Goal: Task Accomplishment & Management: Complete application form

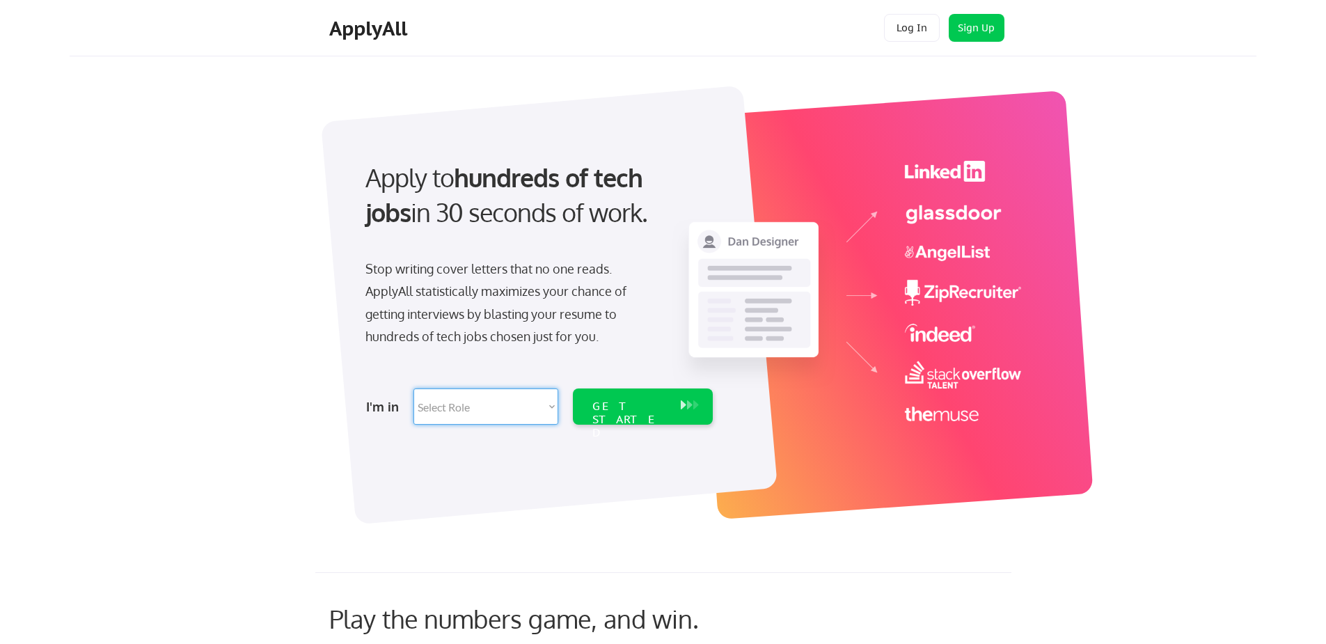
click at [471, 404] on select "Select Role Software Engineering Product Management Customer Success Sales UI/U…" at bounding box center [485, 406] width 145 height 36
select select ""tech_finance_biz_ops_cos""
click at [413, 388] on select "Select Role Software Engineering Product Management Customer Success Sales UI/U…" at bounding box center [485, 406] width 145 height 36
select select ""tech_finance_biz_ops_cos""
click at [629, 404] on div "GET STARTED" at bounding box center [629, 419] width 74 height 40
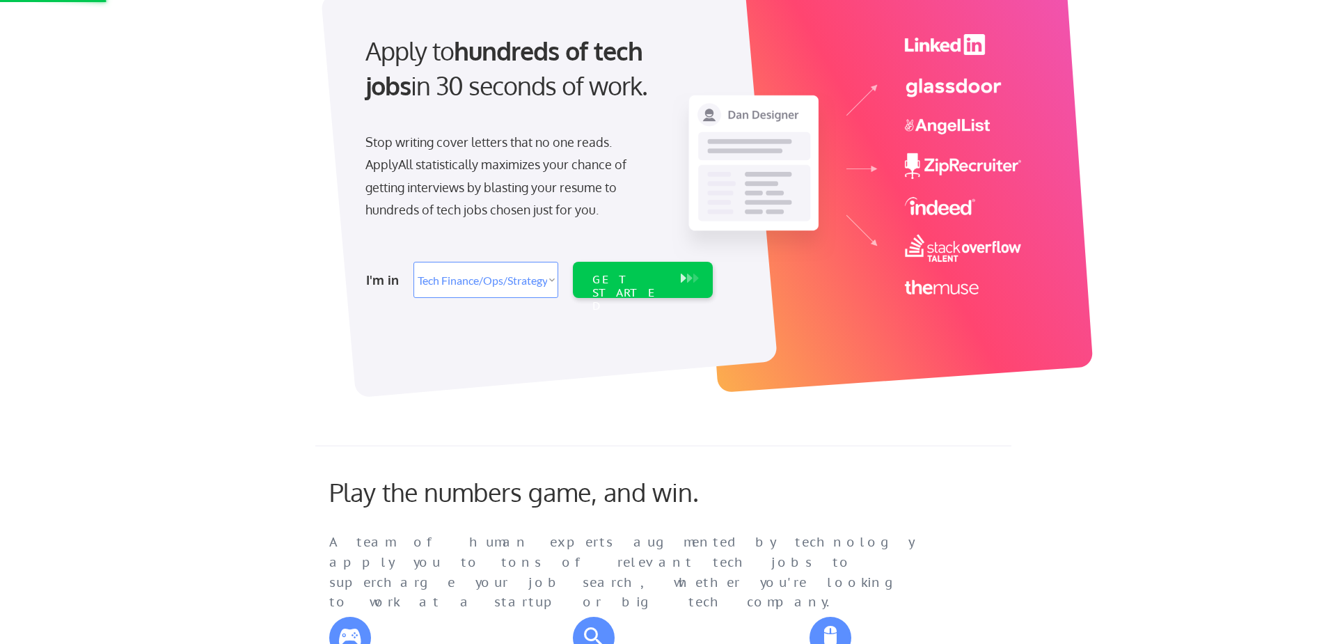
scroll to position [139, 0]
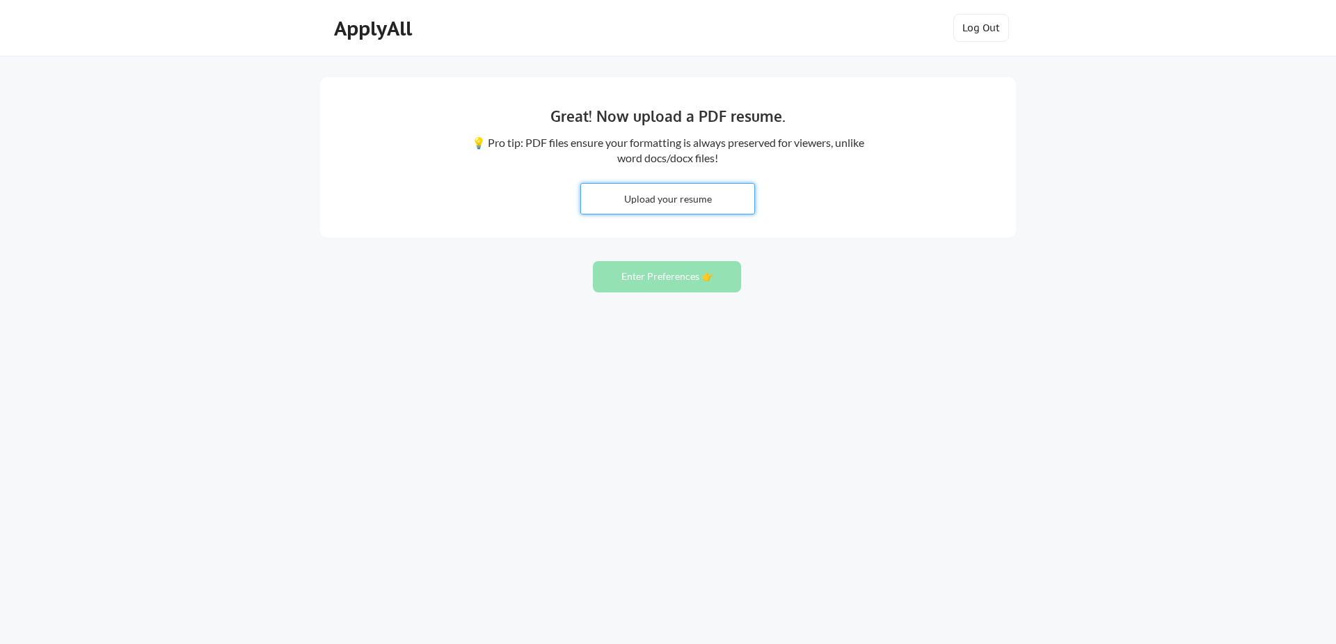
click at [649, 209] on input "file" at bounding box center [667, 199] width 173 height 30
type input "C:\fakepath\MS Resume.docx"
click at [672, 278] on button "Enter Preferences 👉" at bounding box center [667, 276] width 148 height 31
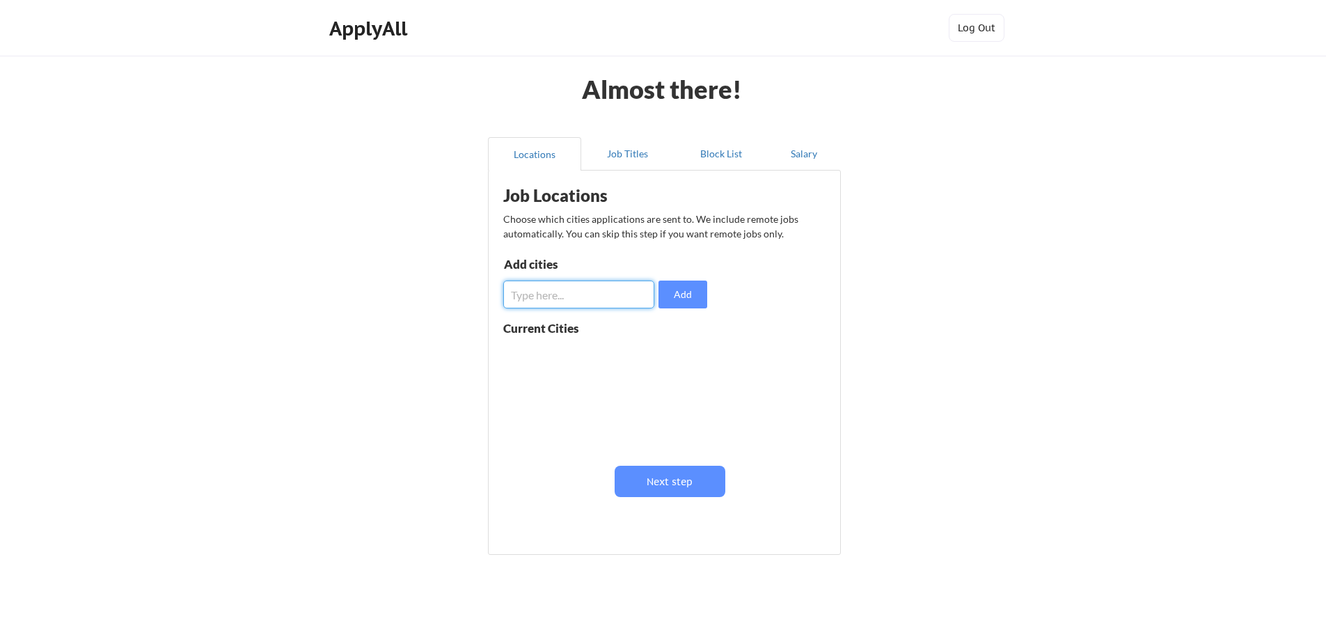
click at [536, 289] on input "input" at bounding box center [578, 294] width 151 height 28
type input "[GEOGRAPHIC_DATA]"
click at [693, 292] on button "Add" at bounding box center [682, 294] width 49 height 28
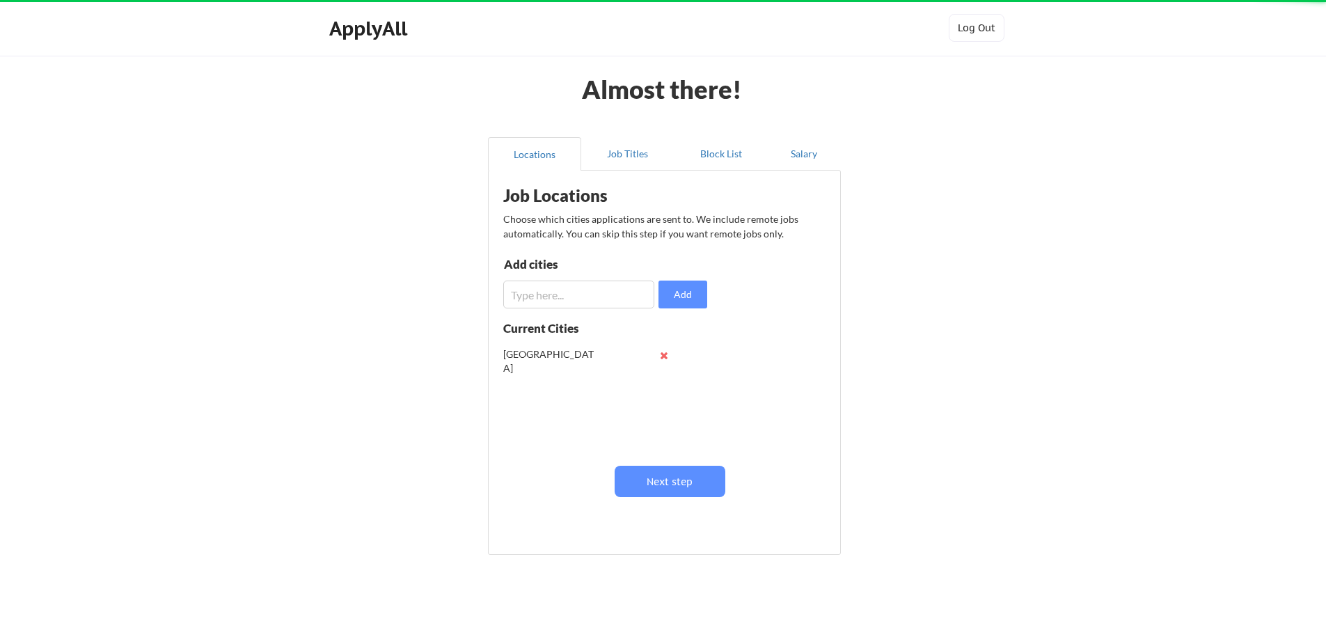
click at [571, 297] on input "input" at bounding box center [578, 294] width 151 height 28
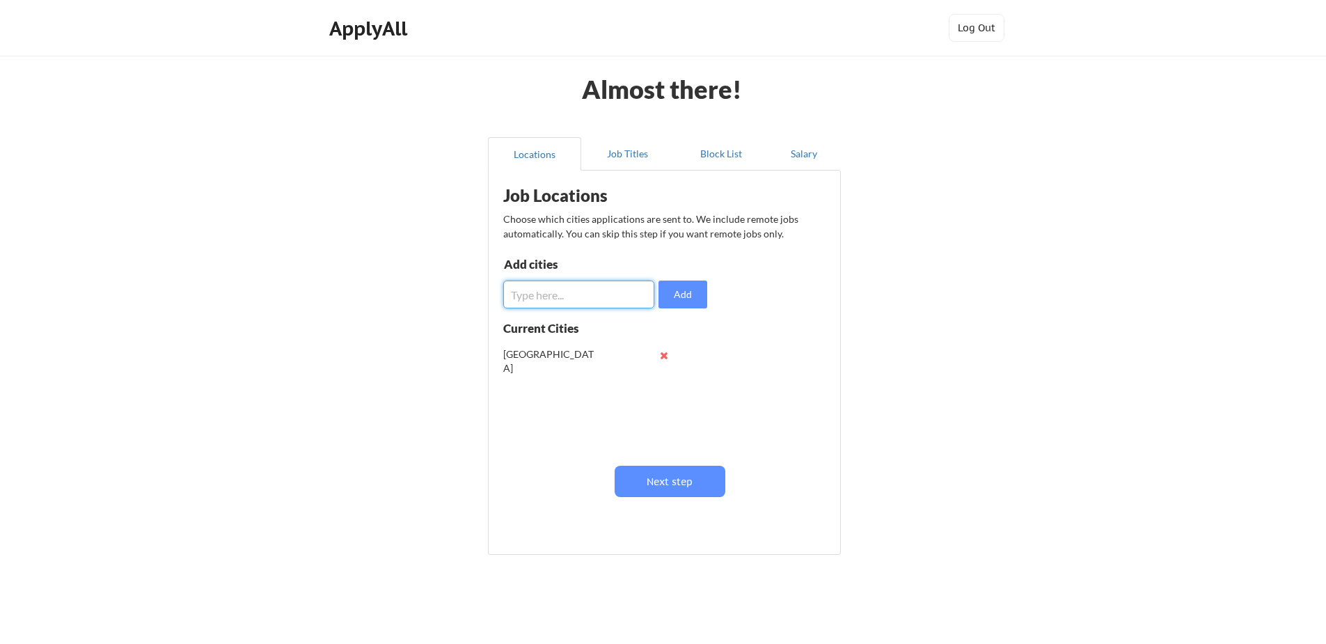
click at [571, 297] on input "input" at bounding box center [578, 294] width 151 height 28
type input "G"
type input "Rocky Mount"
click at [681, 295] on button "Add" at bounding box center [682, 294] width 49 height 28
click at [544, 301] on input "input" at bounding box center [578, 294] width 151 height 28
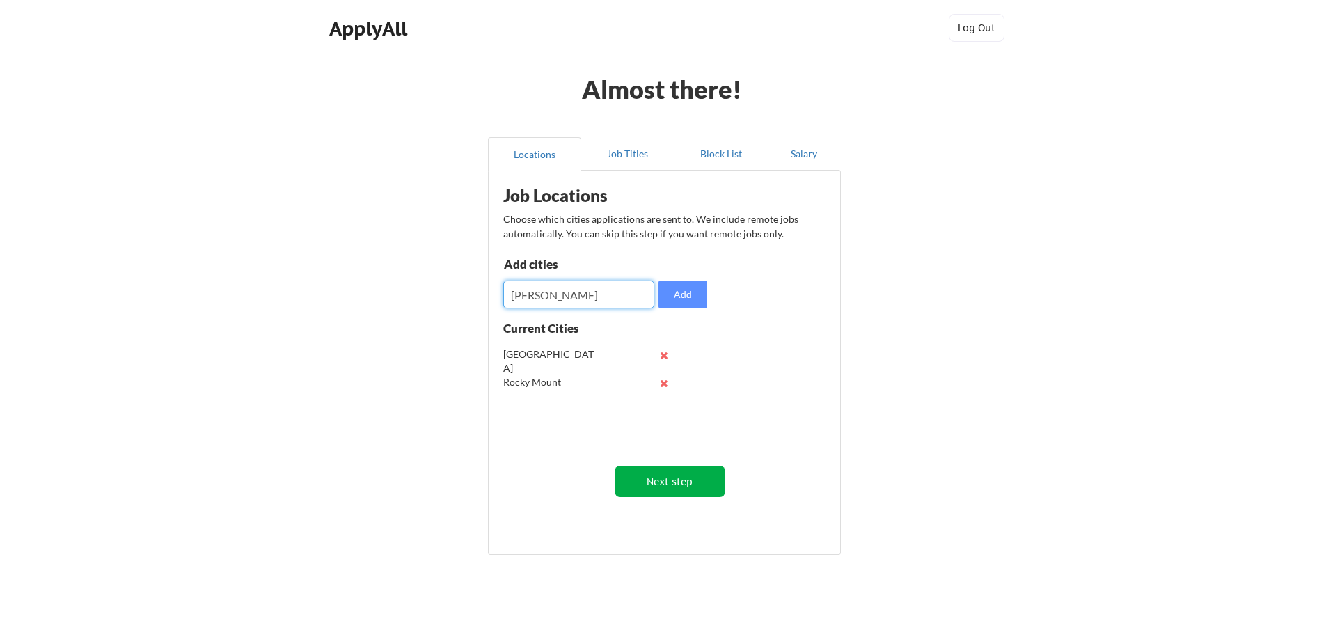
type input "[PERSON_NAME]"
click at [674, 479] on button "Next step" at bounding box center [670, 481] width 111 height 31
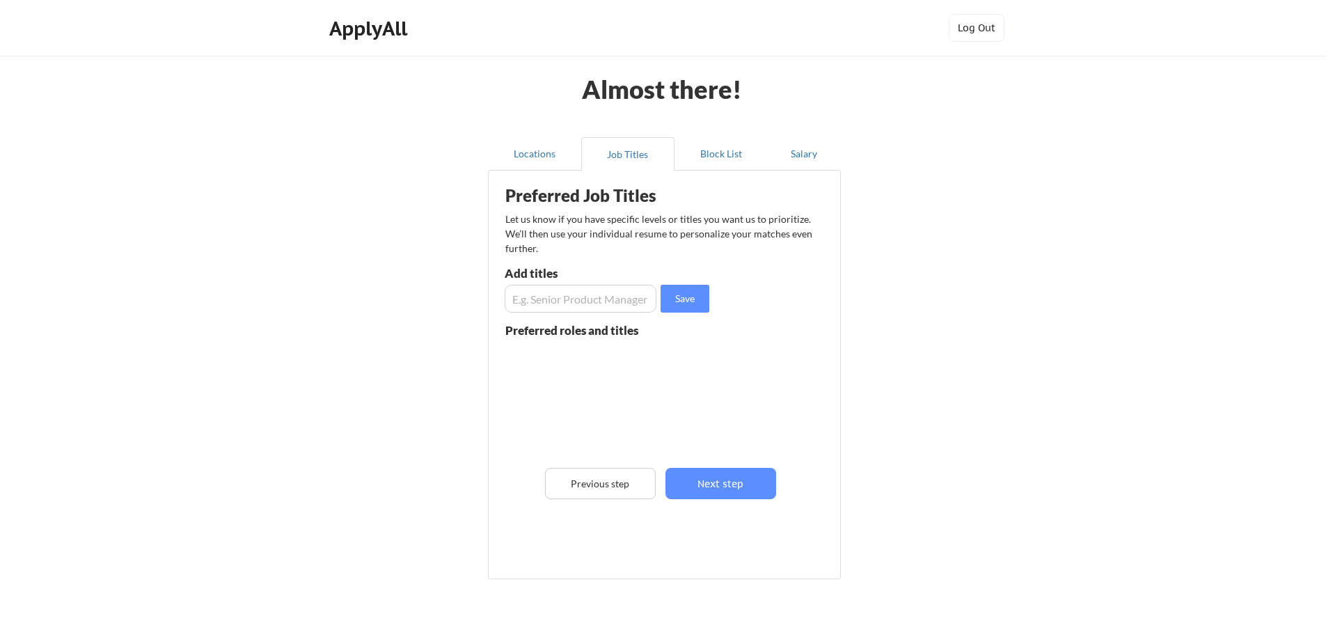
click at [567, 308] on input "input" at bounding box center [581, 299] width 152 height 28
type input "Operations Manager"
drag, startPoint x: 674, startPoint y: 299, endPoint x: 685, endPoint y: 309, distance: 14.8
click at [676, 301] on button "Save" at bounding box center [684, 299] width 49 height 28
click at [558, 308] on input "input" at bounding box center [581, 299] width 152 height 28
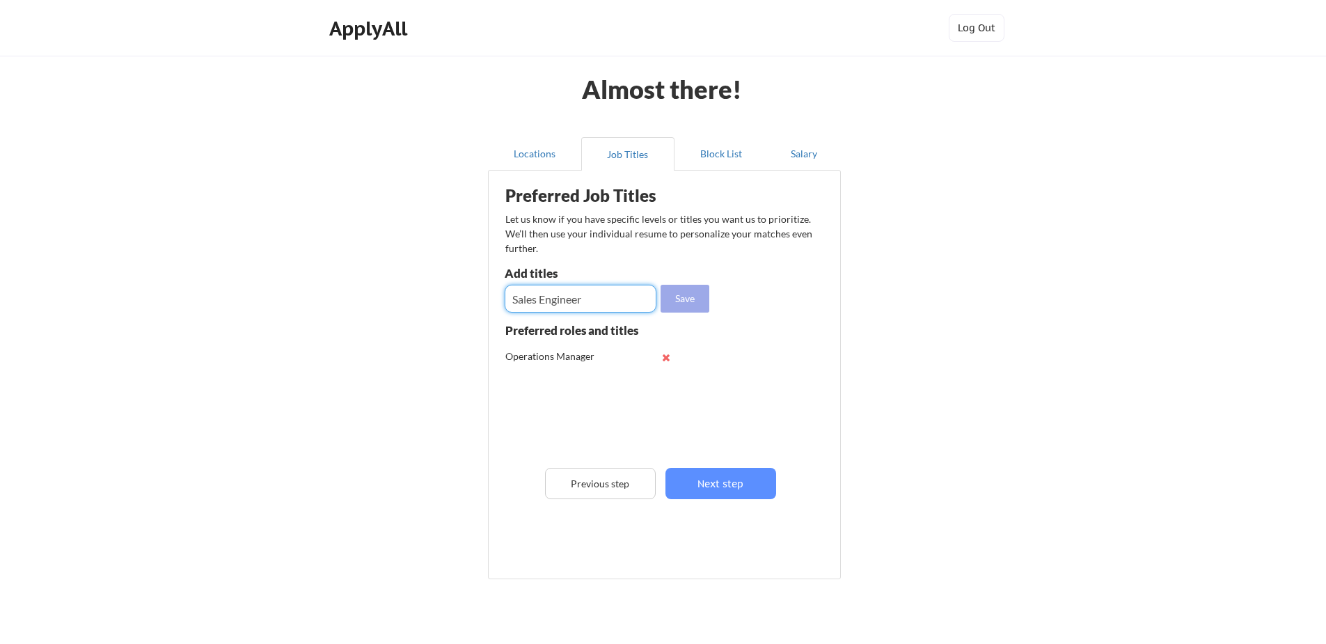
type input "Sales Engineer"
click at [682, 304] on button "Save" at bounding box center [684, 299] width 49 height 28
click at [548, 308] on input "input" at bounding box center [581, 299] width 152 height 28
type input "Sales Manager"
click at [683, 303] on button "Save" at bounding box center [684, 299] width 49 height 28
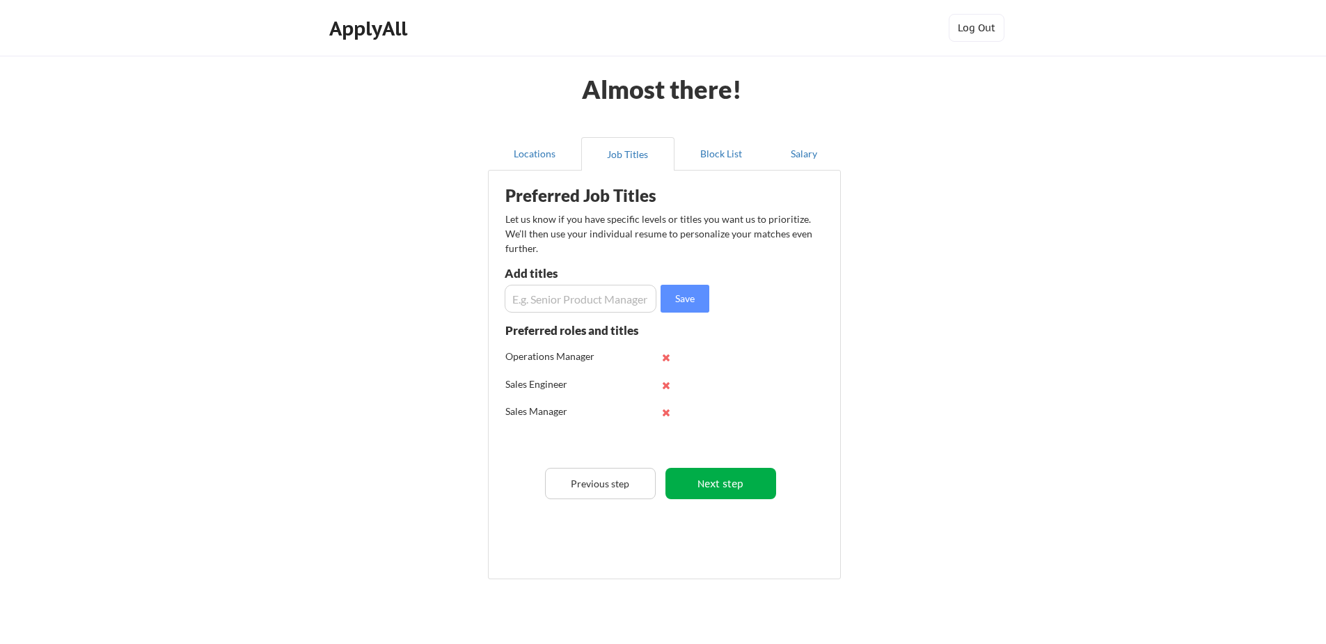
click at [724, 481] on button "Next step" at bounding box center [720, 483] width 111 height 31
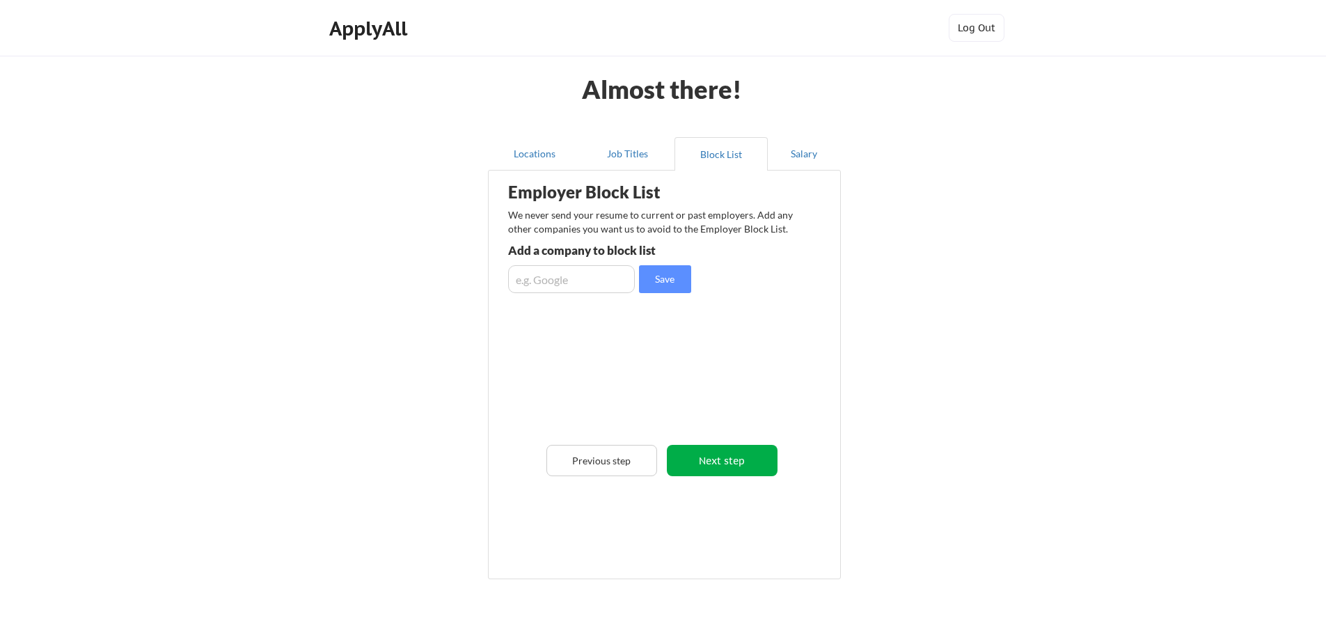
click at [724, 466] on button "Next step" at bounding box center [722, 460] width 111 height 31
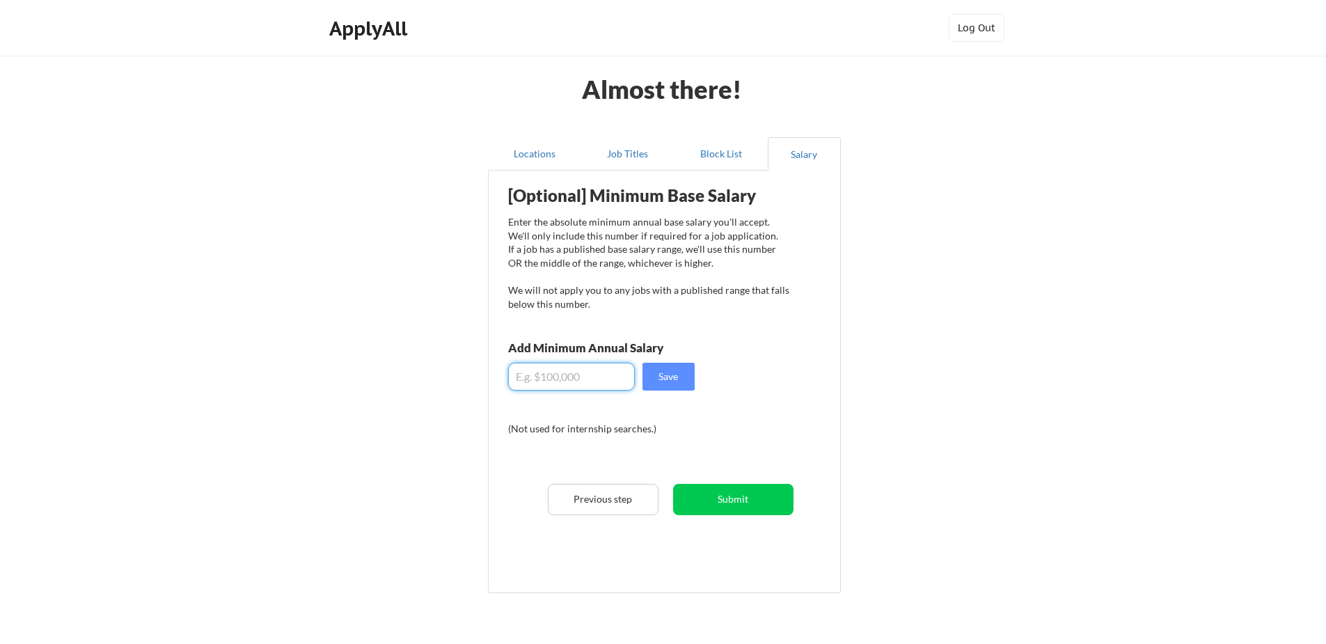
drag, startPoint x: 565, startPoint y: 374, endPoint x: 506, endPoint y: 374, distance: 59.2
click at [485, 374] on div "Locations Job Titles Block List Salary Employer Block List We never send your r…" at bounding box center [663, 366] width 369 height 481
type input "$80,000"
click at [681, 383] on button "Save" at bounding box center [668, 377] width 52 height 28
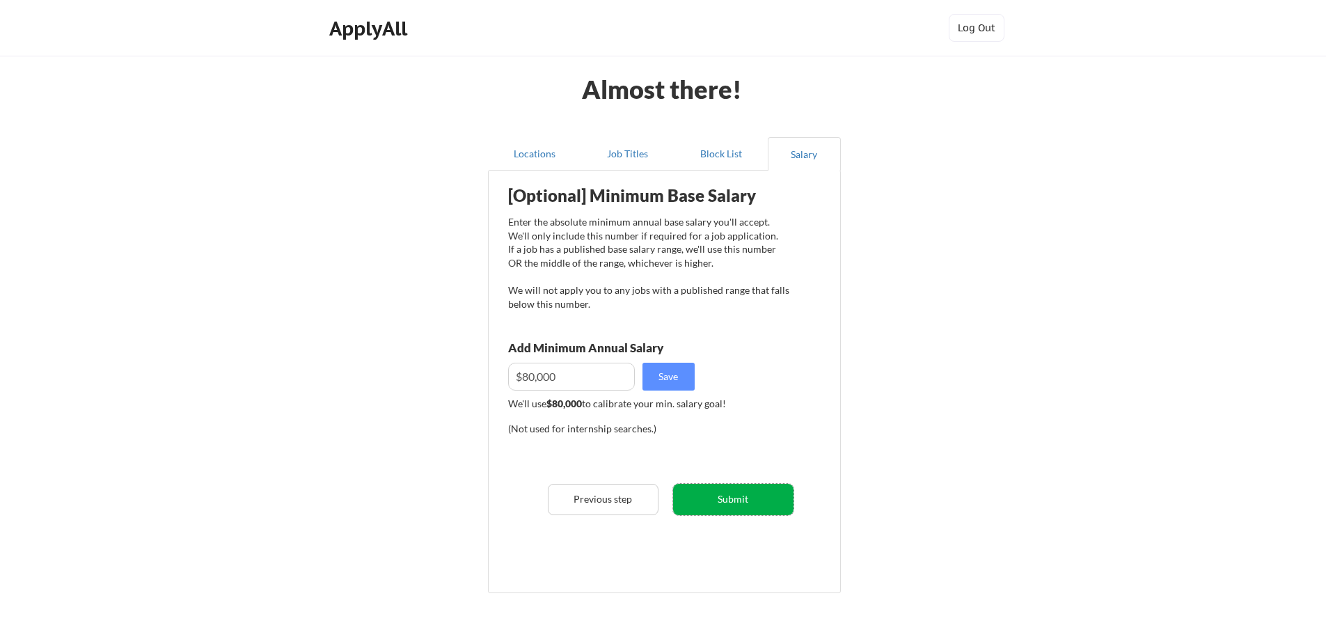
click at [752, 493] on button "Submit" at bounding box center [733, 499] width 120 height 31
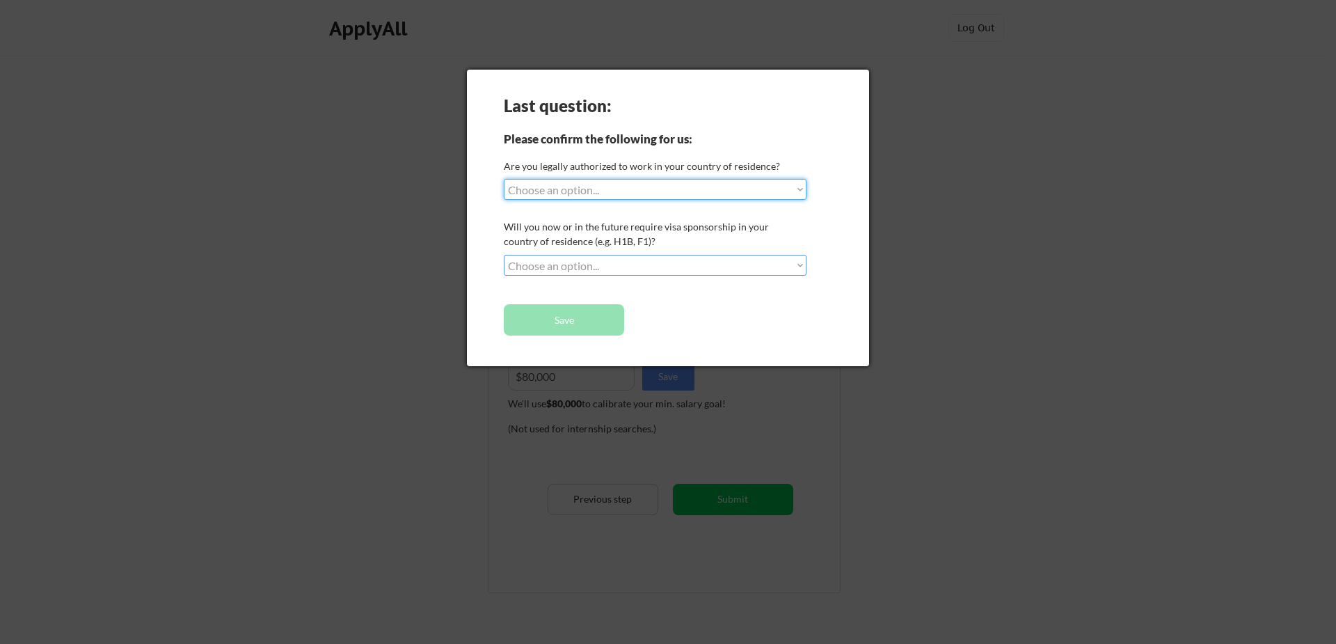
click at [561, 198] on select "Choose an option... Yes, I am a [DEMOGRAPHIC_DATA] Citizen Yes, I am a [DEMOGRA…" at bounding box center [655, 189] width 303 height 21
select select ""yes__i_am_a_[DEMOGRAPHIC_DATA]""
click at [504, 179] on select "Choose an option... Yes, I am a [DEMOGRAPHIC_DATA] Citizen Yes, I am a [DEMOGRA…" at bounding box center [655, 189] width 303 height 21
click at [556, 262] on select "Choose an option... No, I will not need sponsorship Yes, I will need sponsorship" at bounding box center [655, 265] width 303 height 21
select select ""no__i_will_not_need_sponsorship""
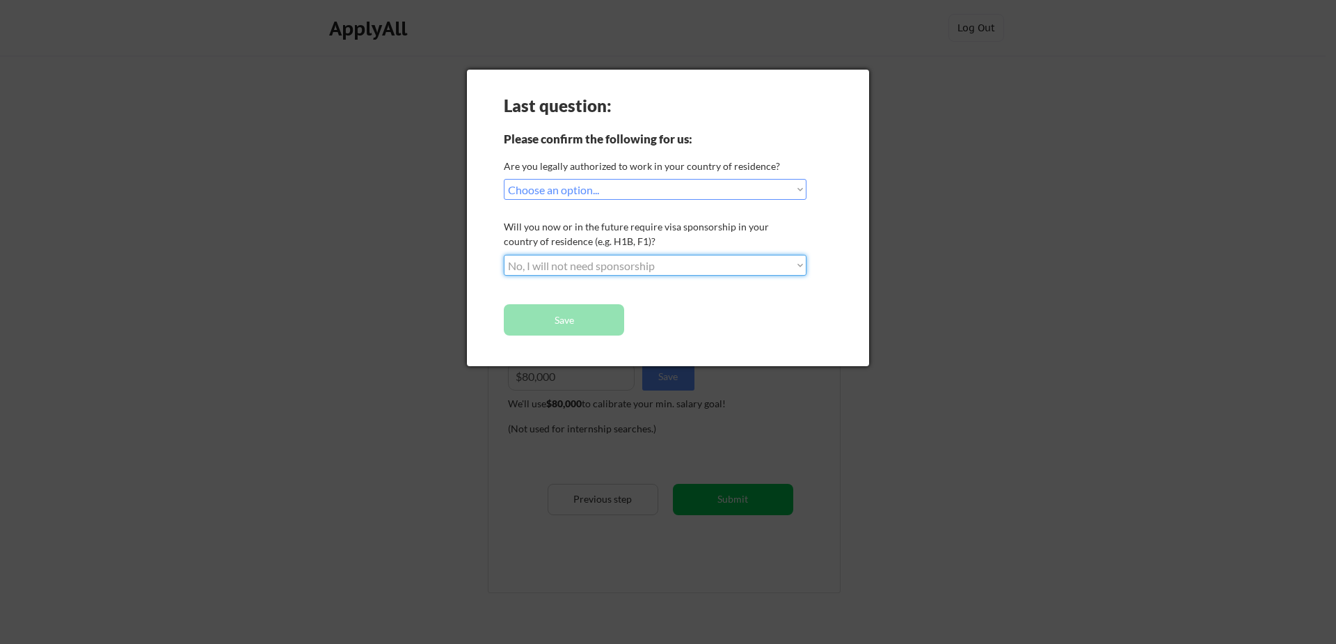
click at [504, 255] on select "Choose an option... No, I will not need sponsorship Yes, I will need sponsorship" at bounding box center [655, 265] width 303 height 21
click at [570, 320] on button "Save" at bounding box center [564, 319] width 120 height 31
